Goal: Obtain resource: Download file/media

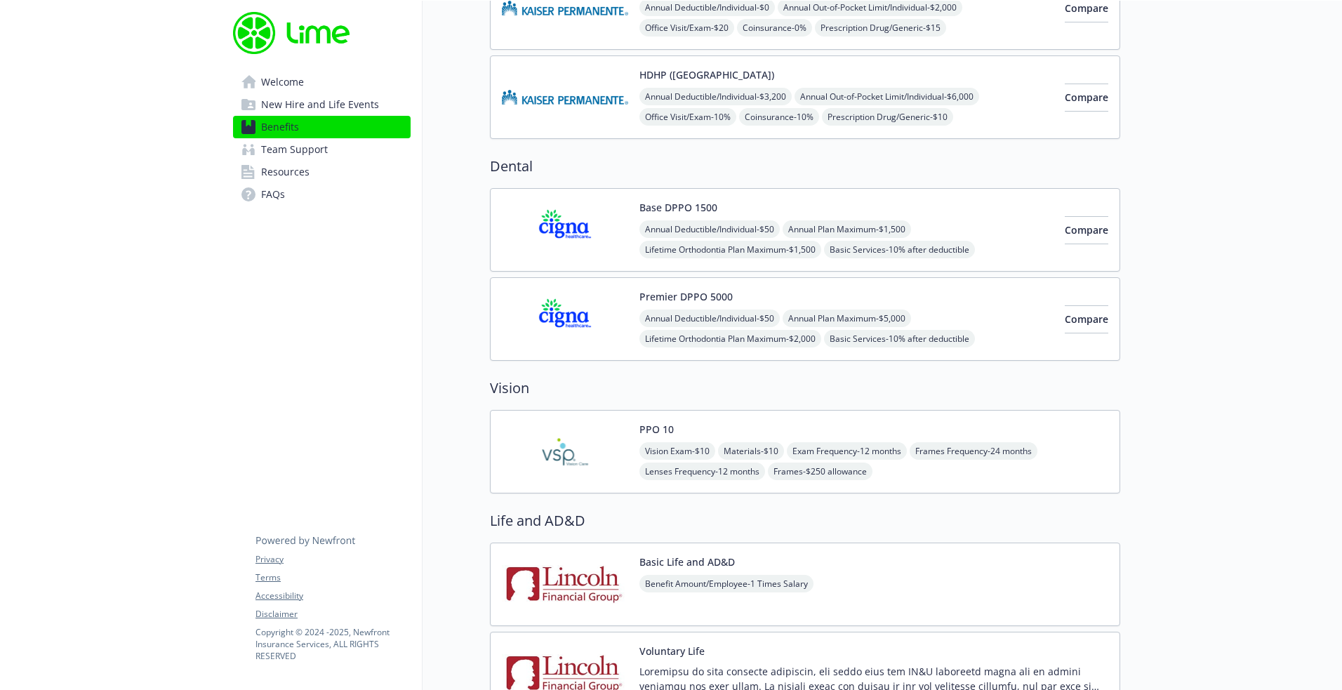
scroll to position [511, 0]
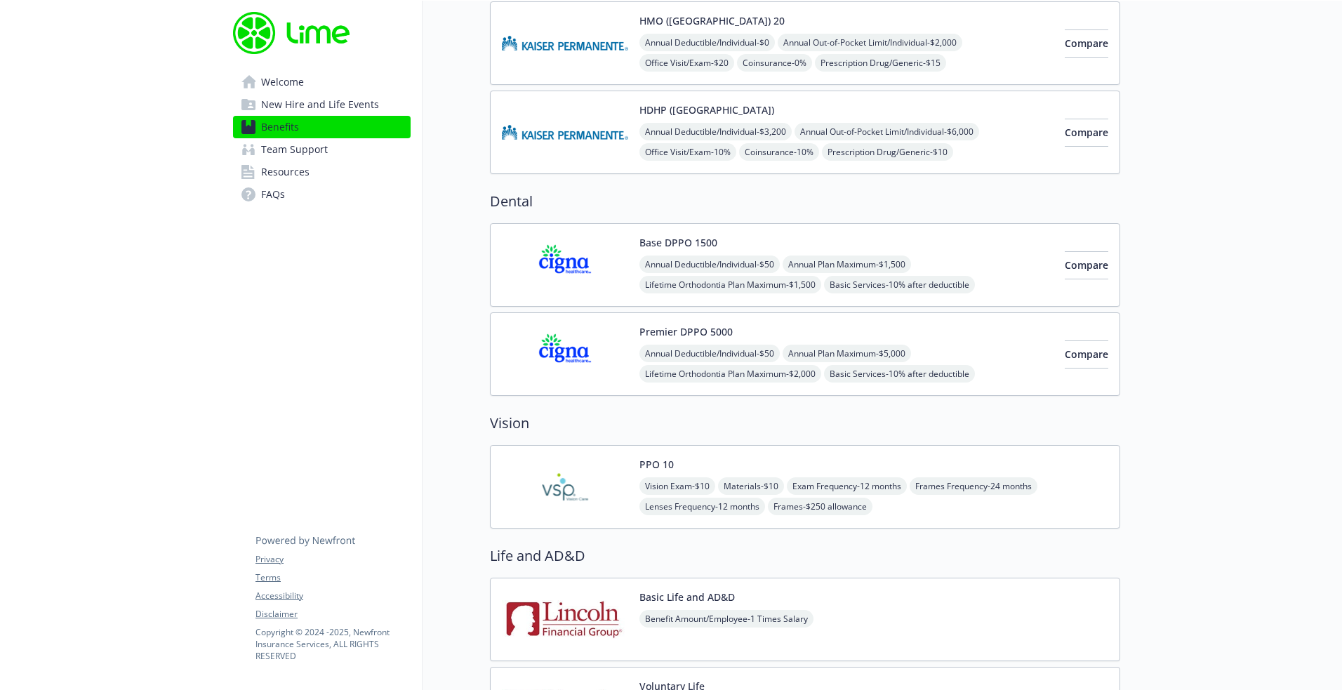
click at [978, 241] on div "Base DPPO 1500 Annual Deductible/Individual - $50 Annual Plan Maximum - $1,500 …" at bounding box center [846, 265] width 414 height 60
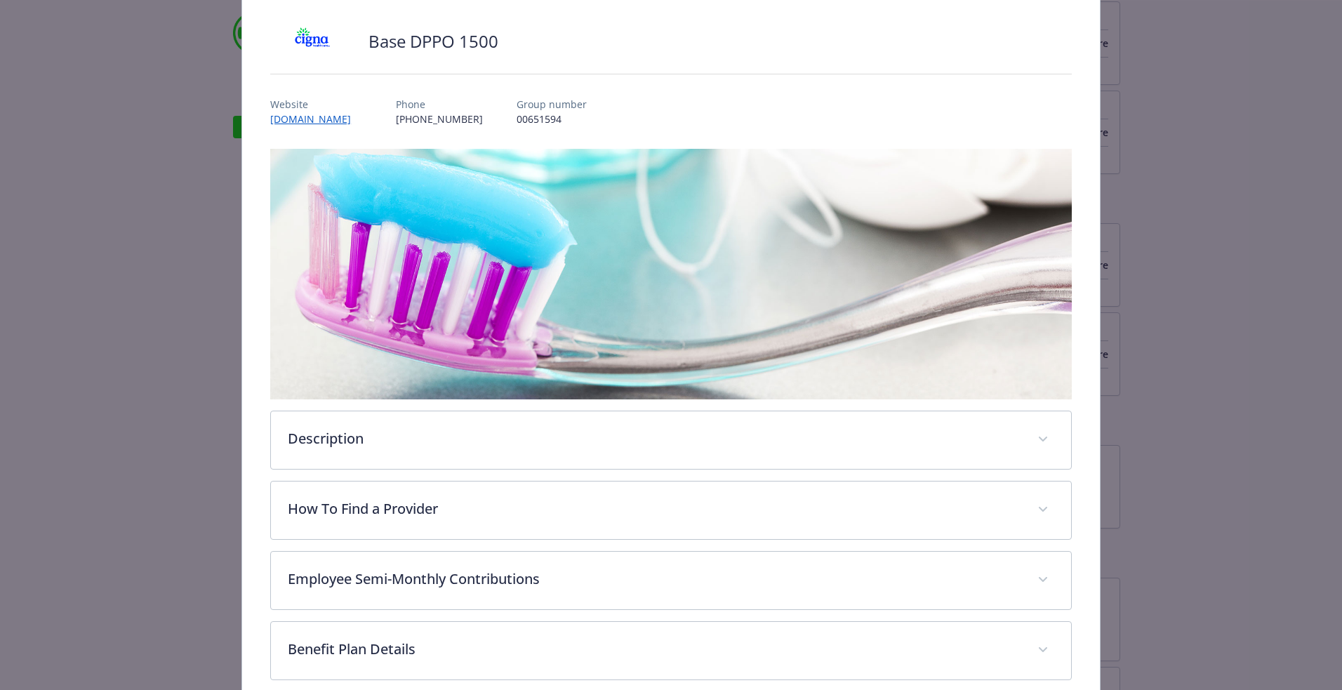
scroll to position [293, 0]
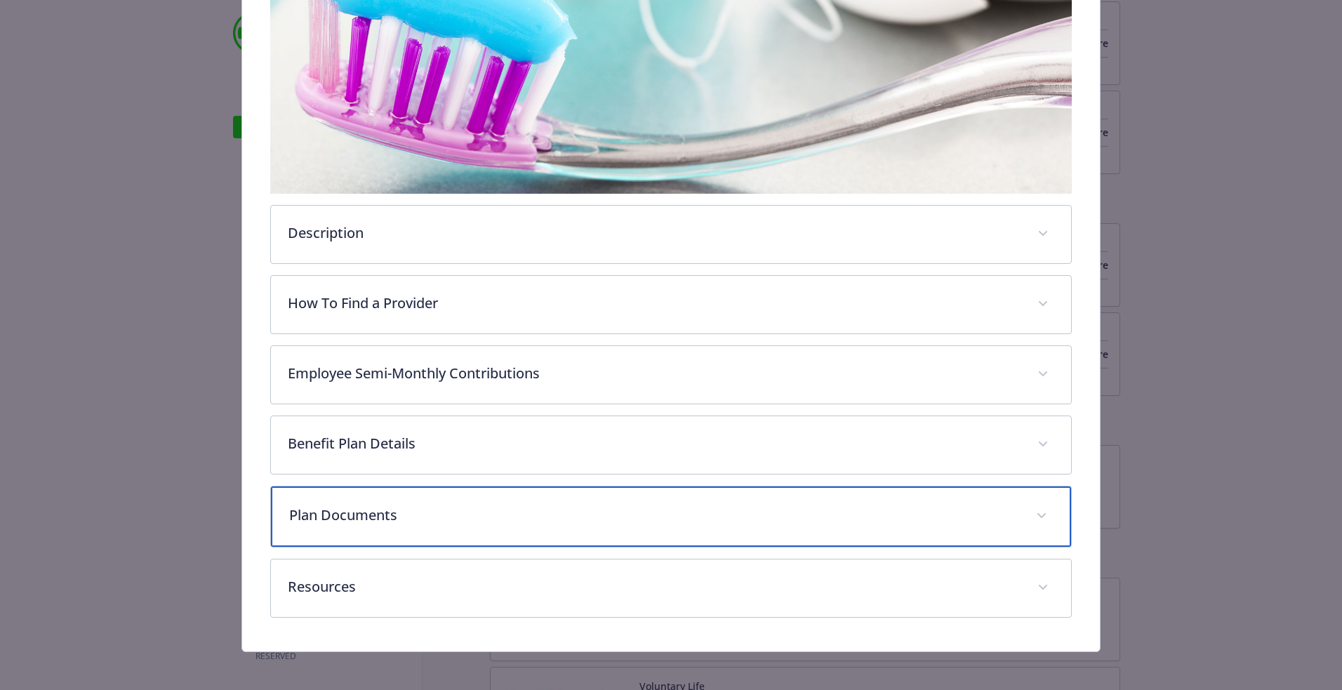
click at [418, 498] on div "Plan Documents" at bounding box center [671, 516] width 800 height 60
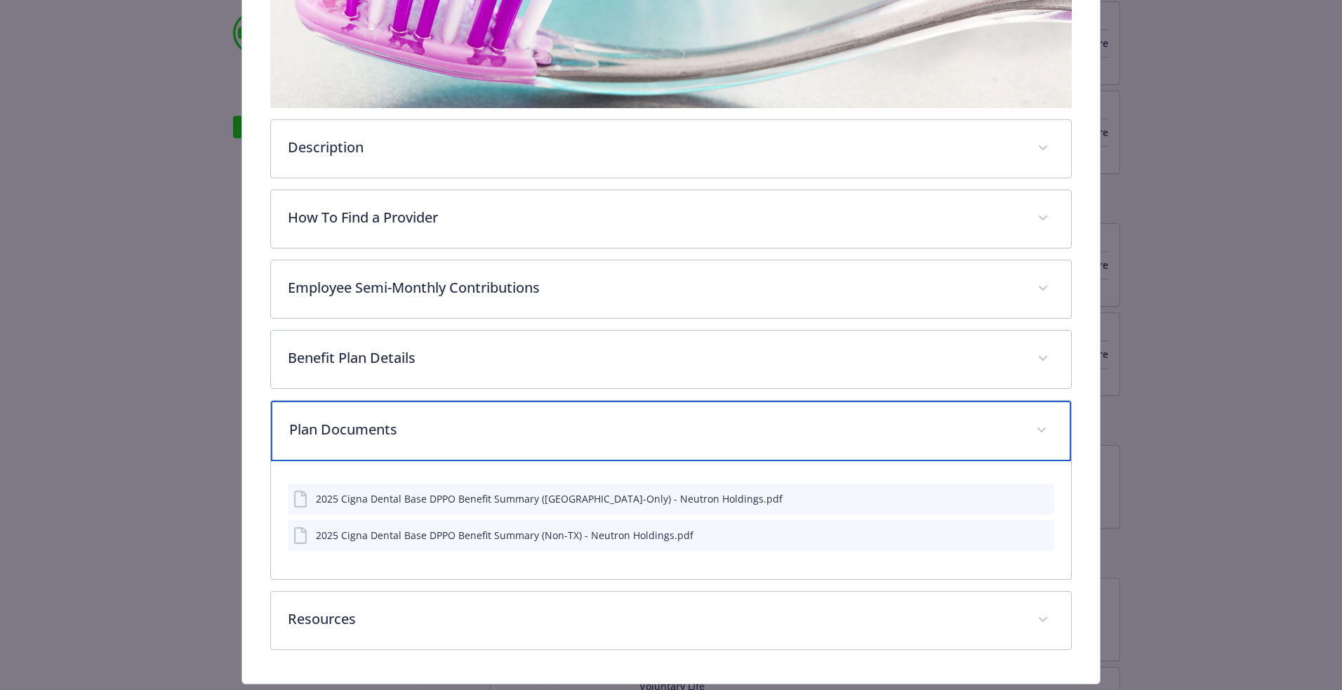
scroll to position [414, 0]
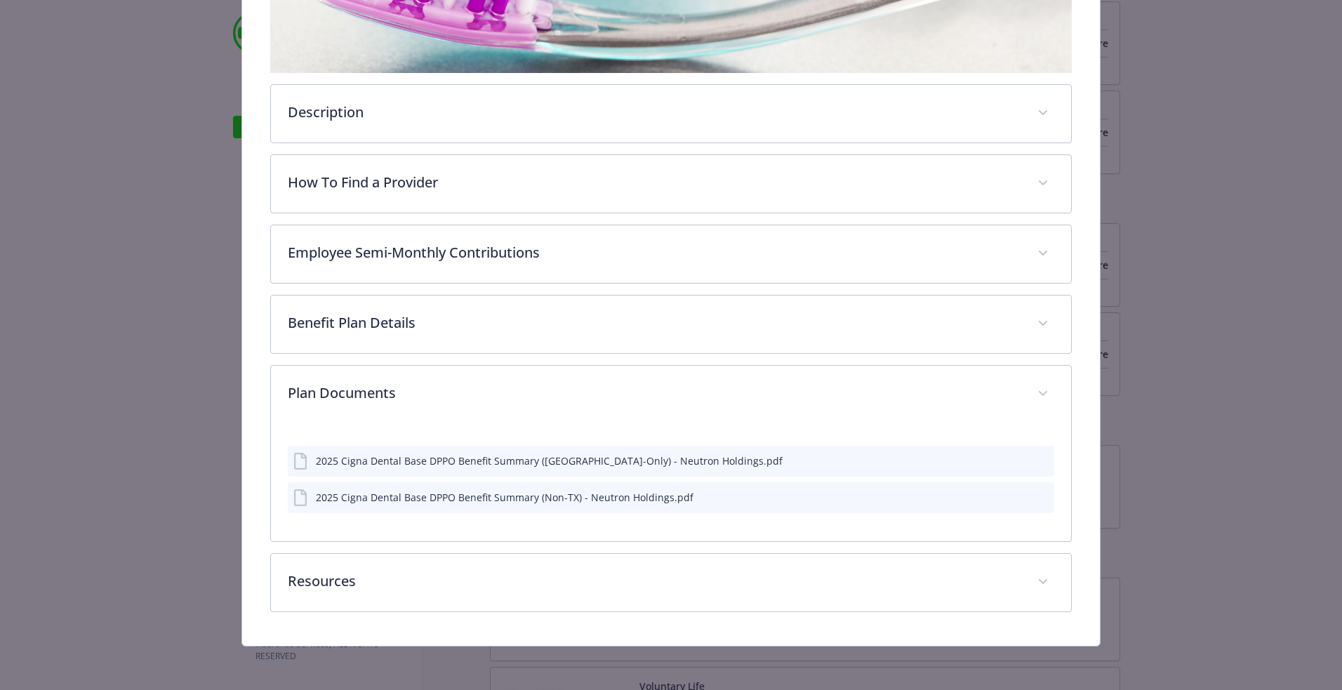
click at [1015, 498] on icon "download file" at bounding box center [1017, 496] width 11 height 11
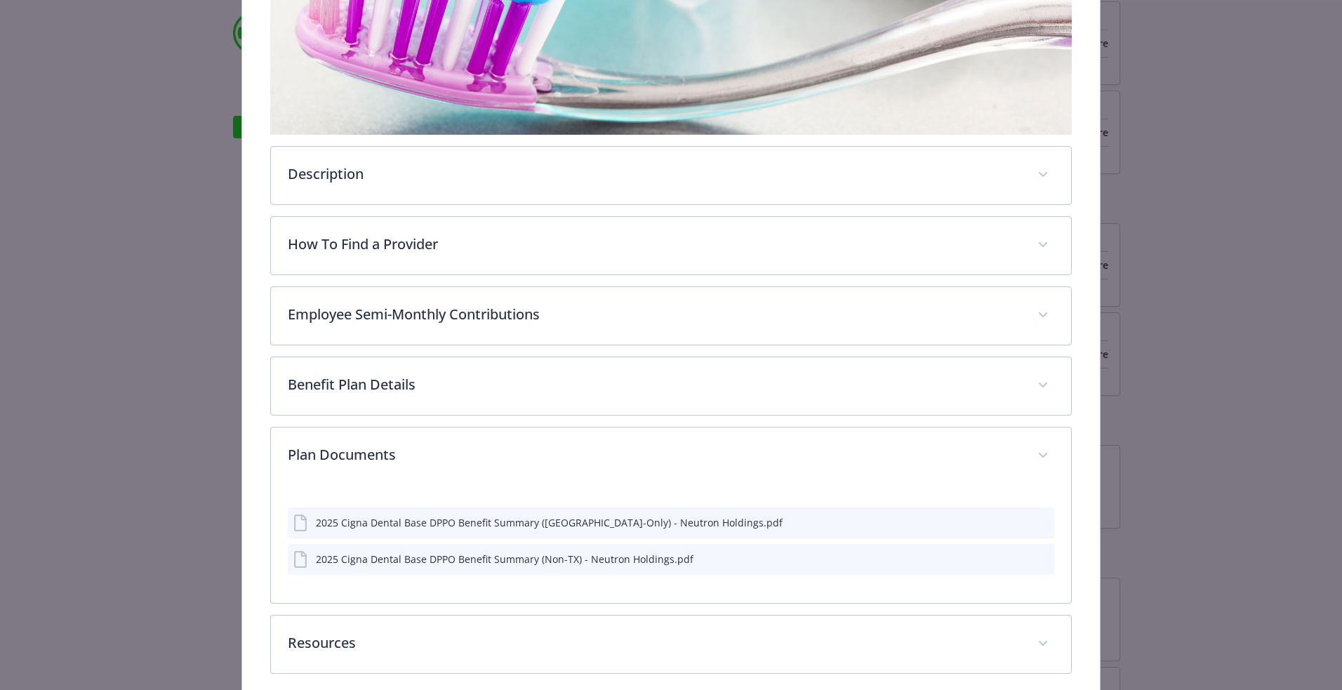
scroll to position [241, 0]
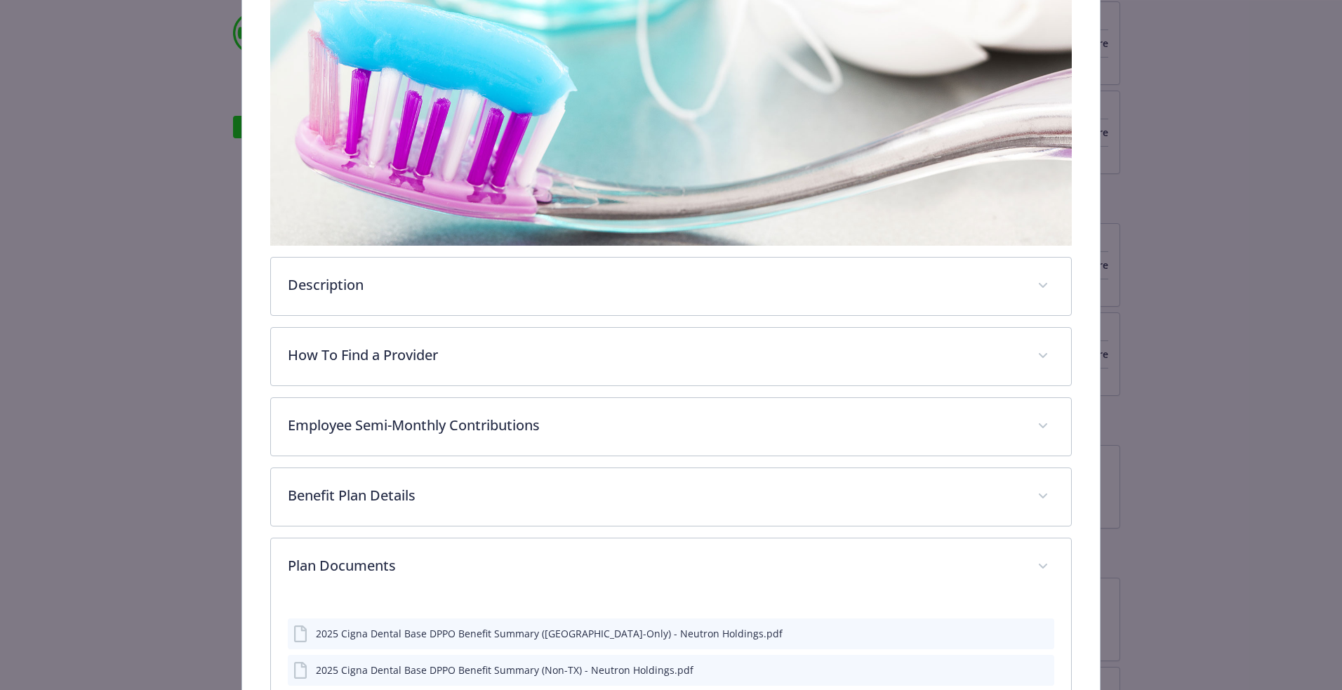
click at [940, 456] on div "Description The Cigna PPO plan offers in- and out-of-network benefits, providin…" at bounding box center [671, 390] width 802 height 790
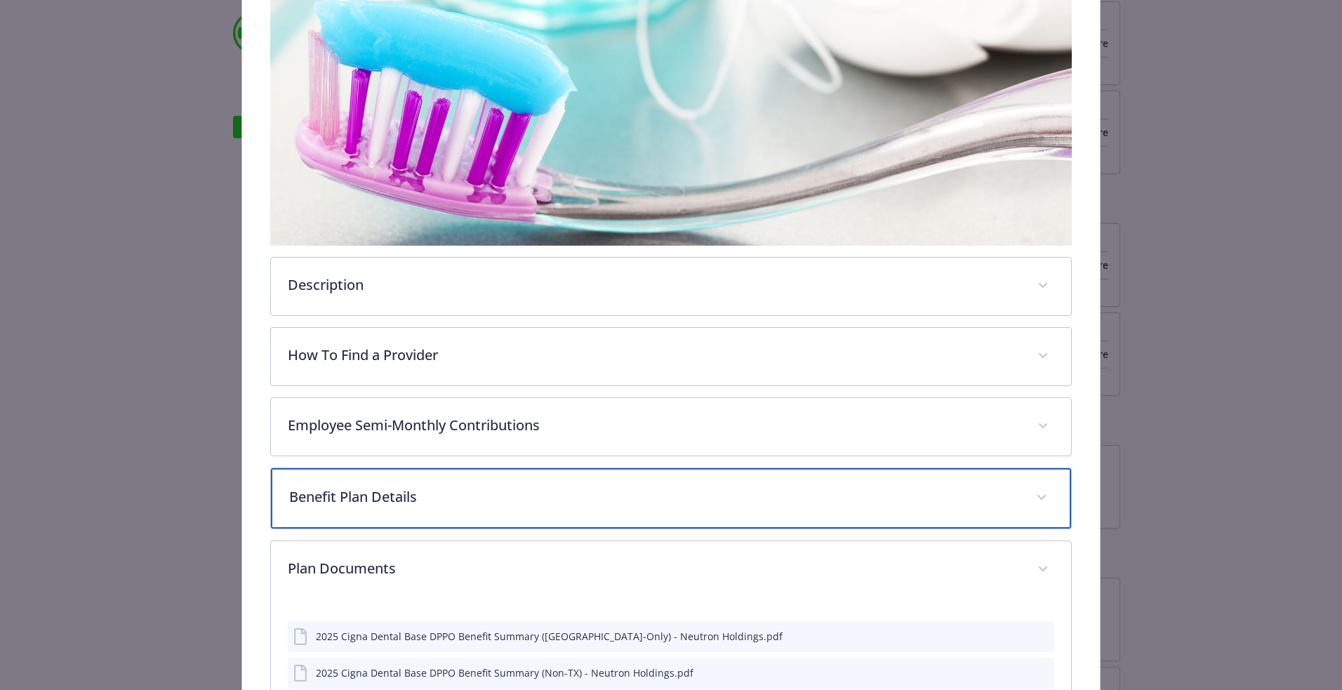
click at [924, 500] on p "Benefit Plan Details" at bounding box center [654, 496] width 730 height 21
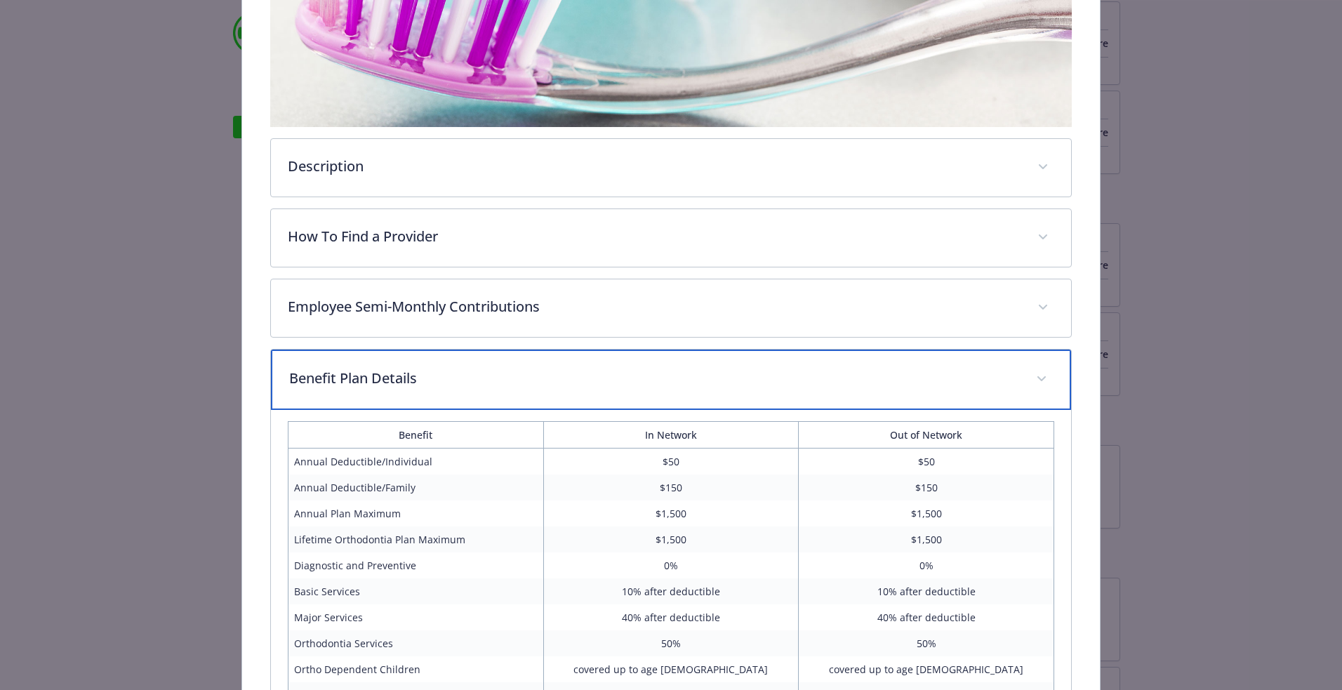
scroll to position [0, 0]
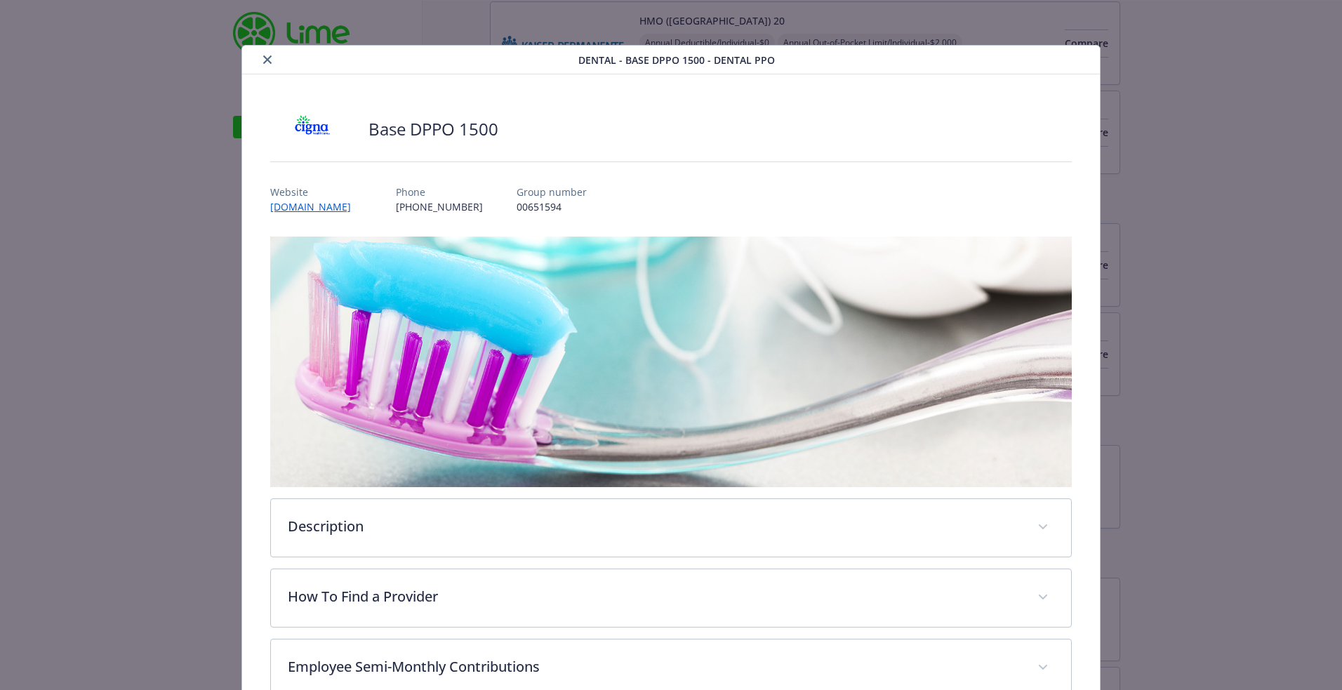
click at [1066, 54] on div "Dental - Base DPPO 1500 - Dental PPO" at bounding box center [671, 60] width 858 height 29
click at [270, 56] on icon "close" at bounding box center [267, 59] width 8 height 8
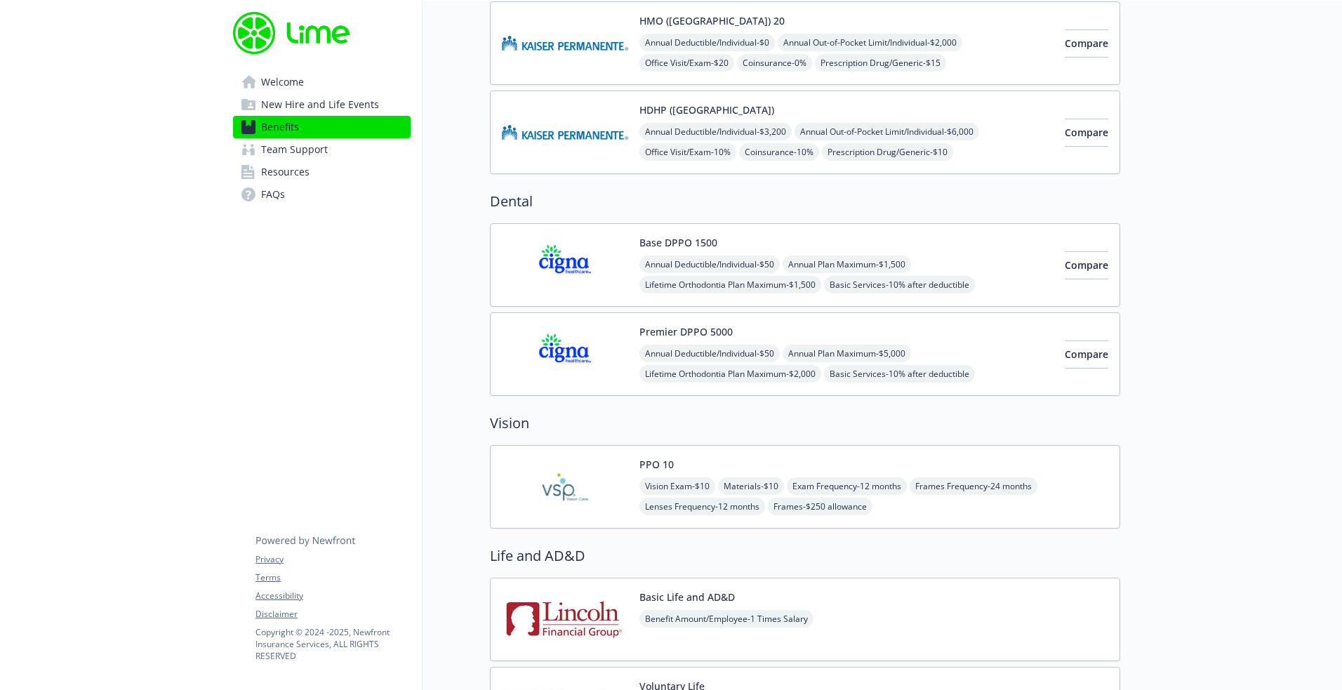
click at [932, 333] on div "Premier DPPO 5000 Annual Deductible/Individual - $50 Annual Plan Maximum - $5,0…" at bounding box center [846, 354] width 414 height 60
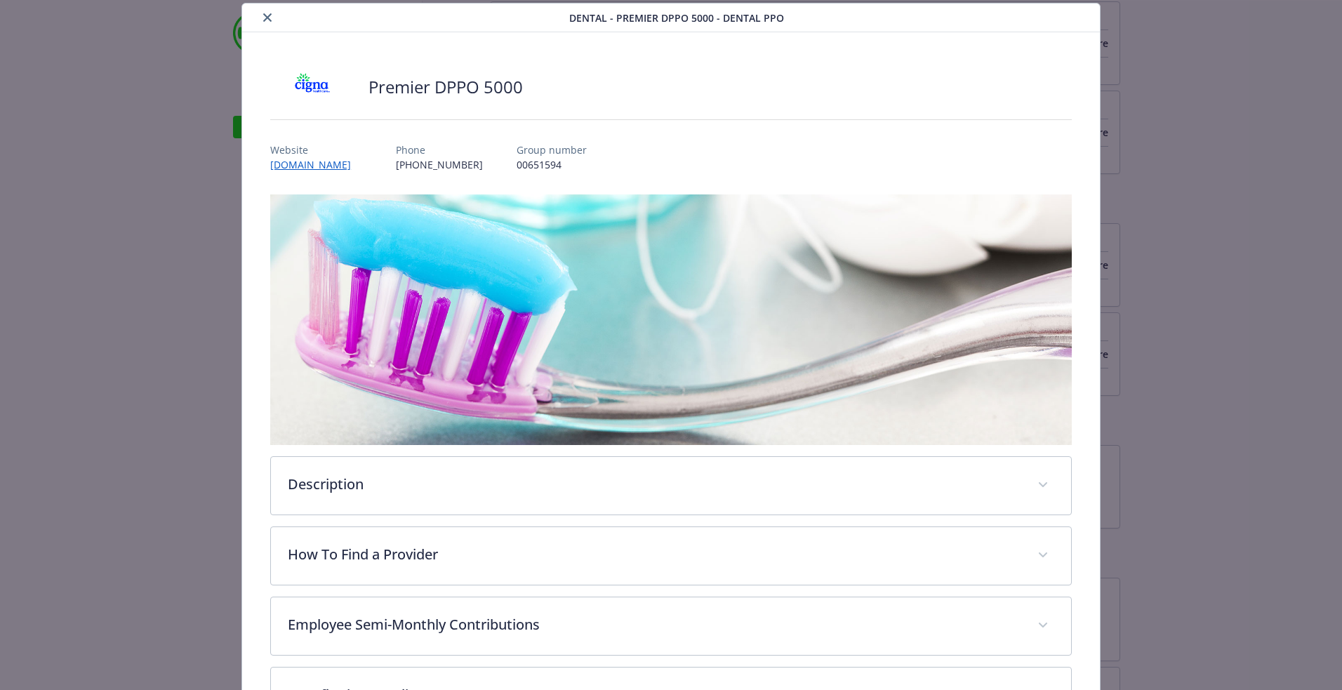
scroll to position [293, 0]
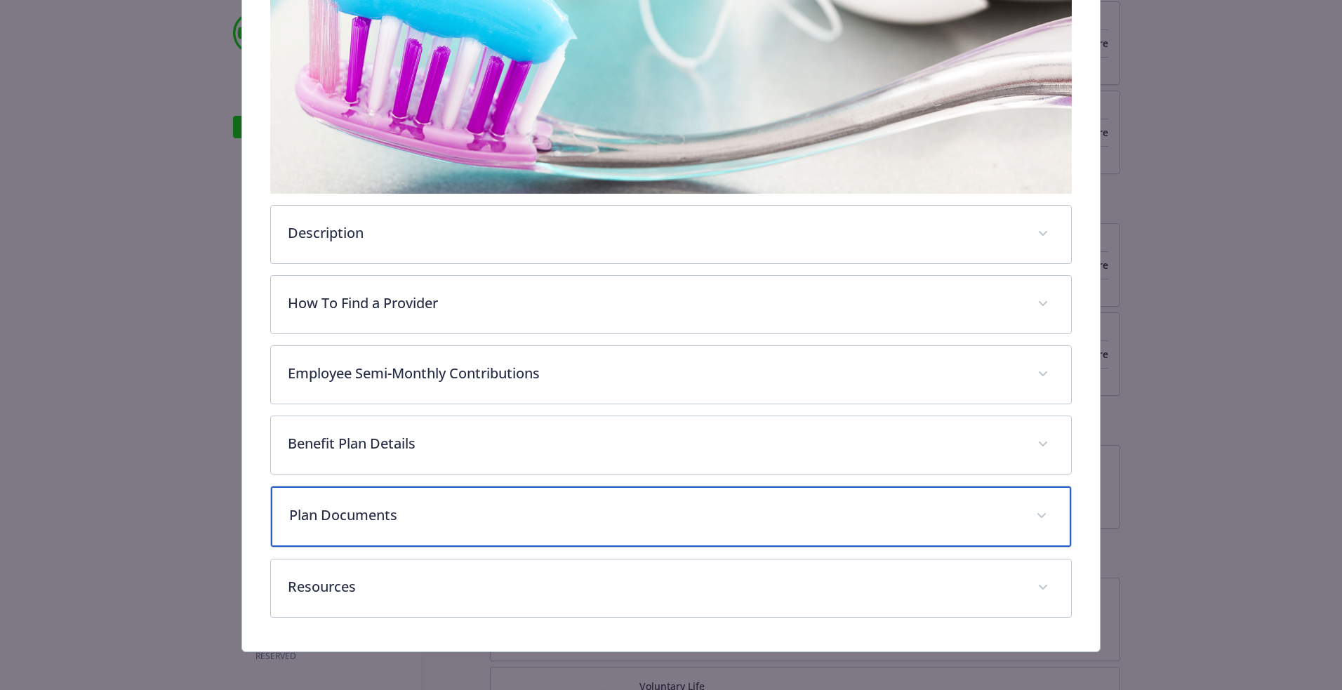
click at [493, 511] on p "Plan Documents" at bounding box center [654, 515] width 730 height 21
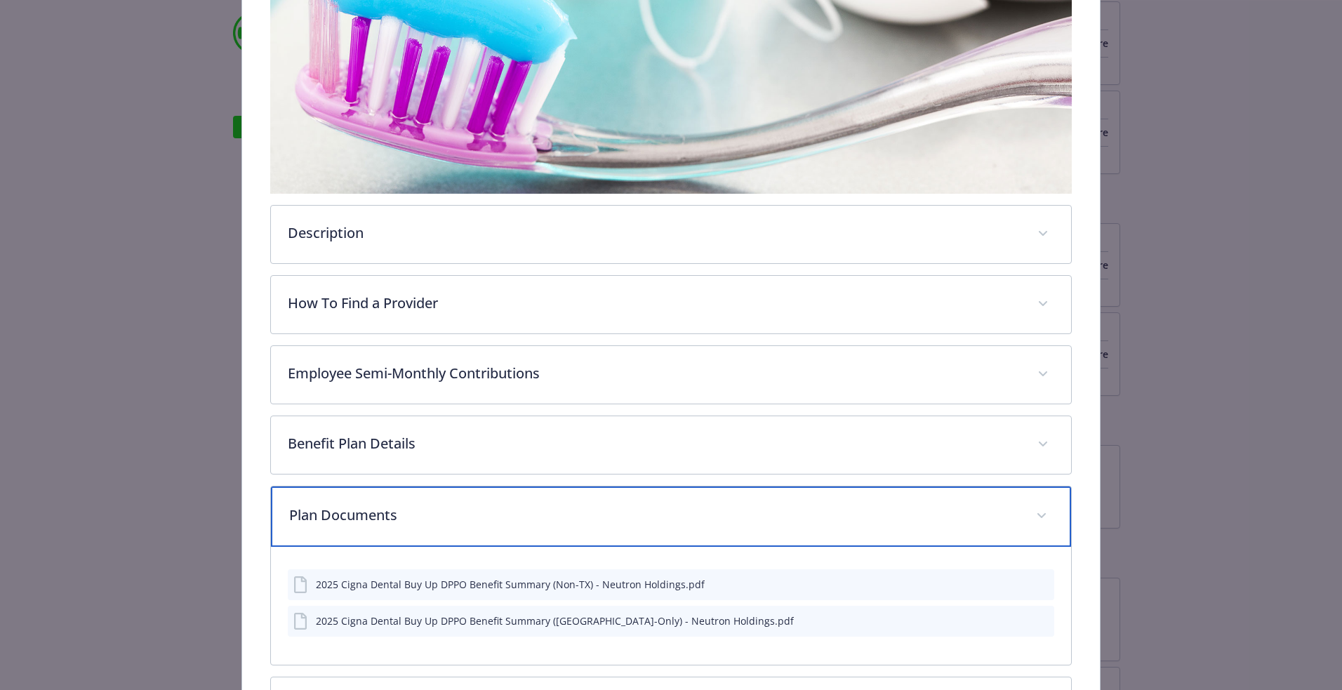
scroll to position [414, 0]
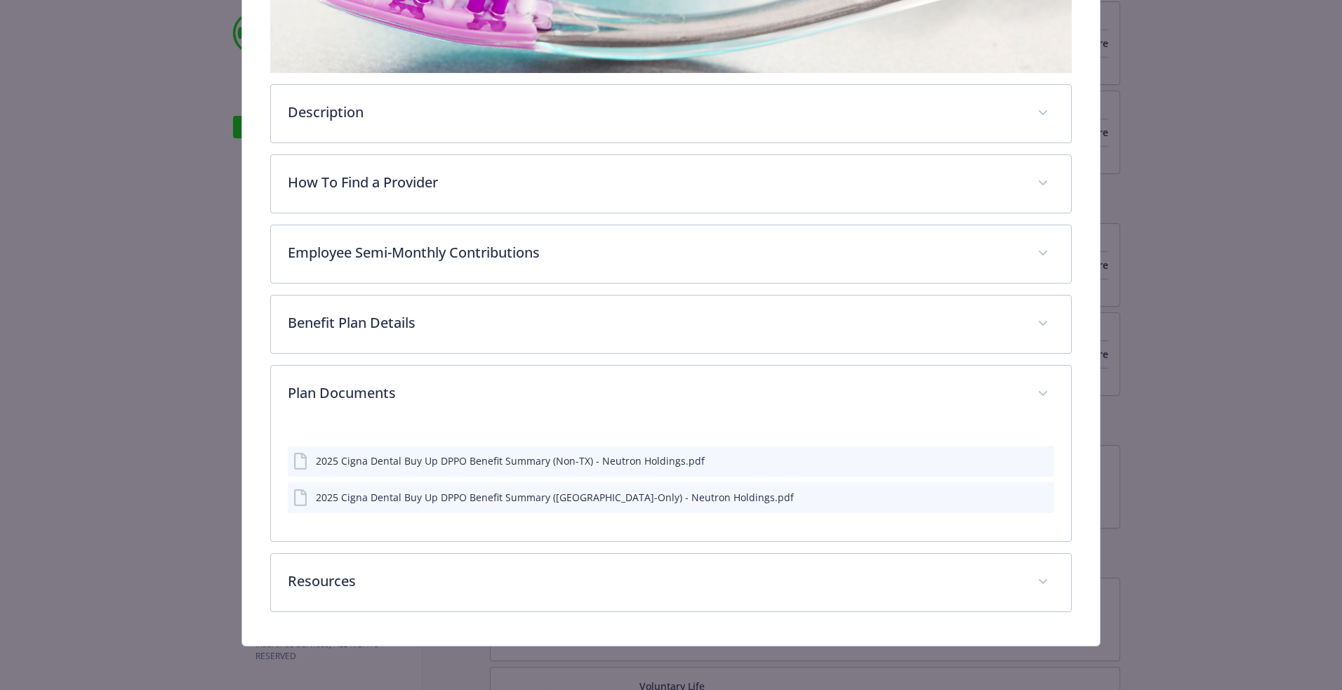
click at [1021, 460] on icon "download file" at bounding box center [1017, 459] width 11 height 11
